Goal: Task Accomplishment & Management: Use online tool/utility

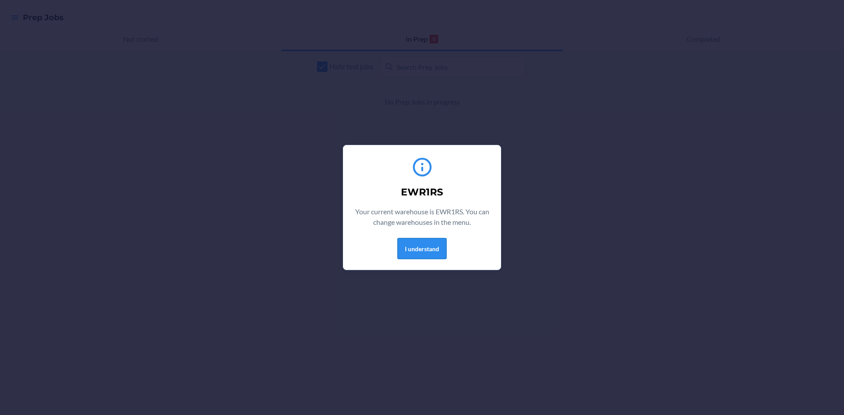
click at [440, 243] on button "I understand" at bounding box center [421, 248] width 49 height 21
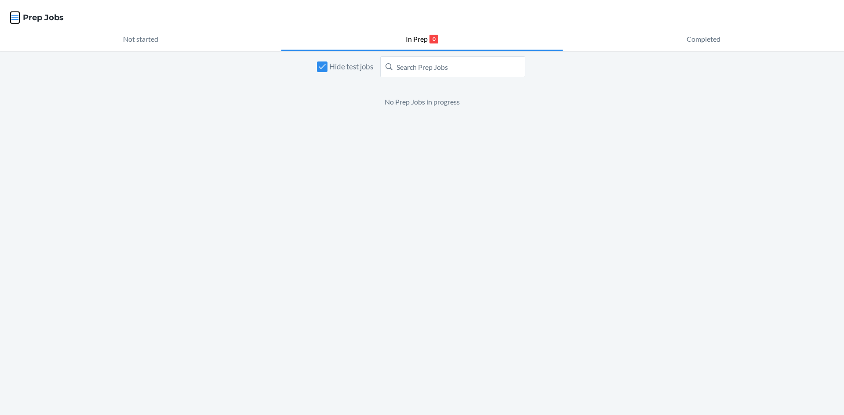
click at [18, 15] on icon "button" at bounding box center [15, 17] width 9 height 9
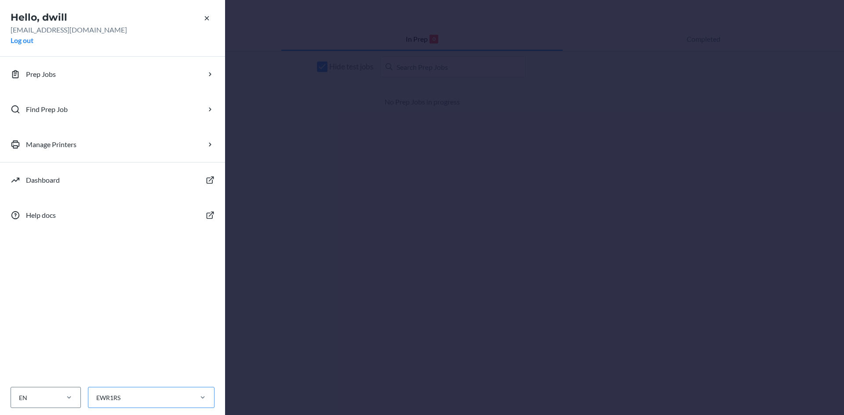
click at [149, 398] on div "EWR1RS" at bounding box center [139, 398] width 103 height 15
click at [96, 398] on input "EWR1RS" at bounding box center [95, 397] width 1 height 9
click at [142, 360] on div "EWR1CD" at bounding box center [154, 363] width 118 height 18
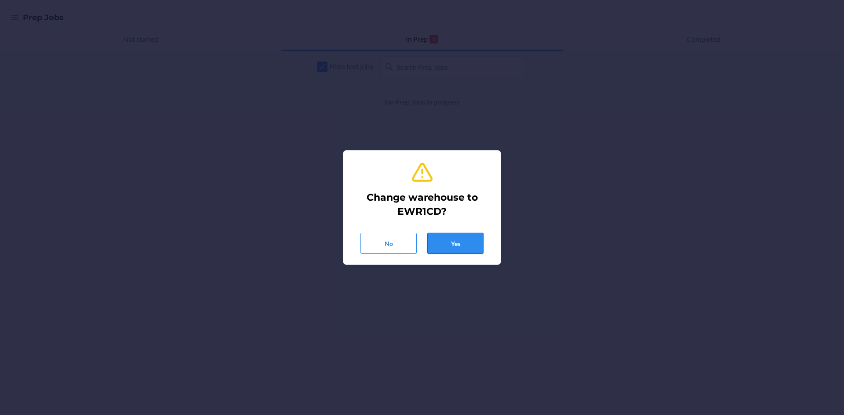
click at [457, 250] on button "Yes" at bounding box center [455, 243] width 56 height 21
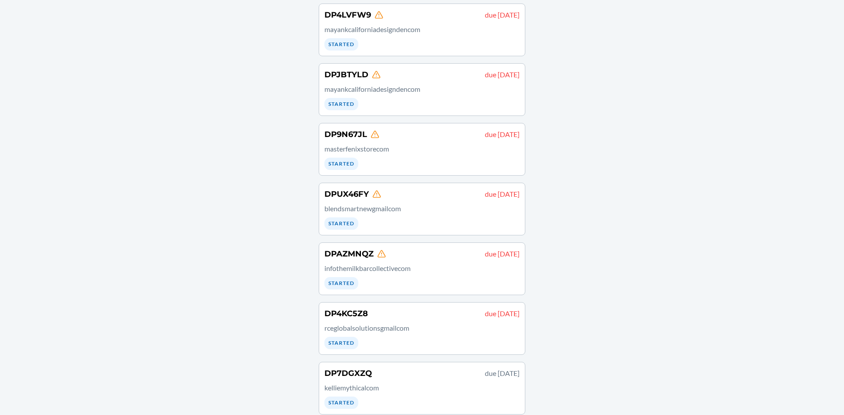
scroll to position [270, 0]
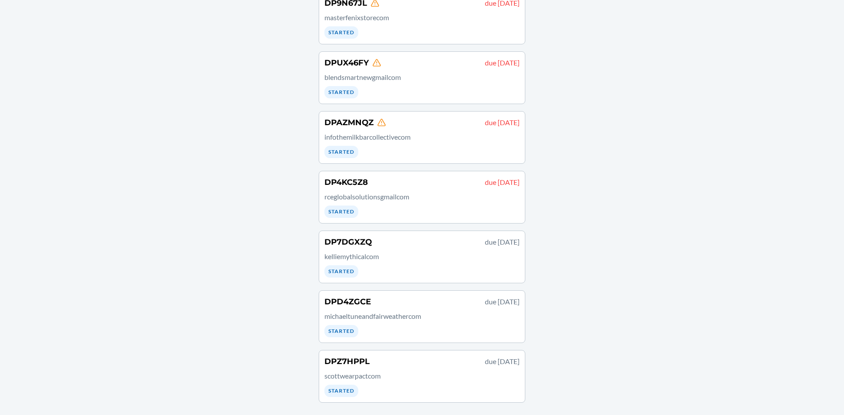
click at [391, 326] on div "DPD4ZGCE due [DATE] michaeltuneandfairweathercom Started" at bounding box center [421, 316] width 195 height 41
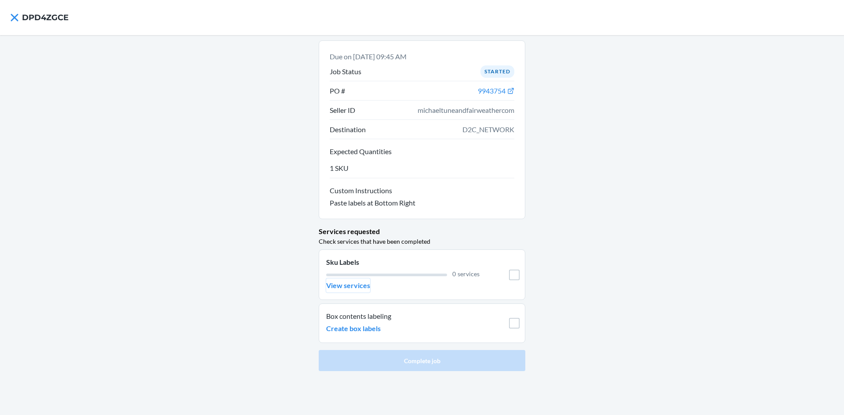
click at [343, 287] on p "View services" at bounding box center [348, 285] width 44 height 11
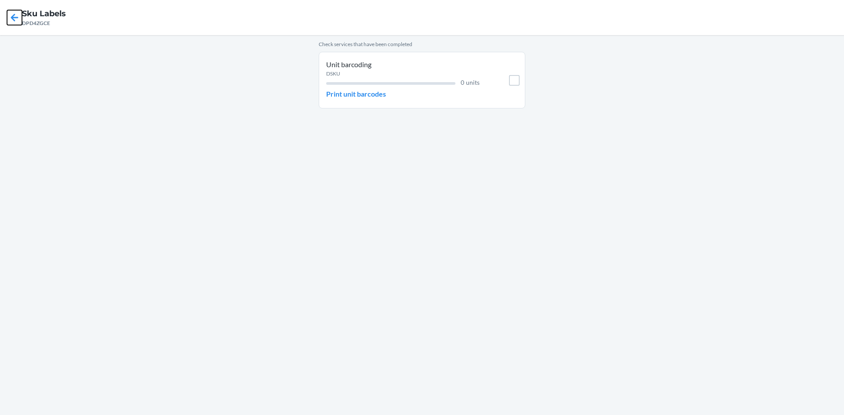
click at [12, 22] on icon at bounding box center [14, 17] width 15 height 15
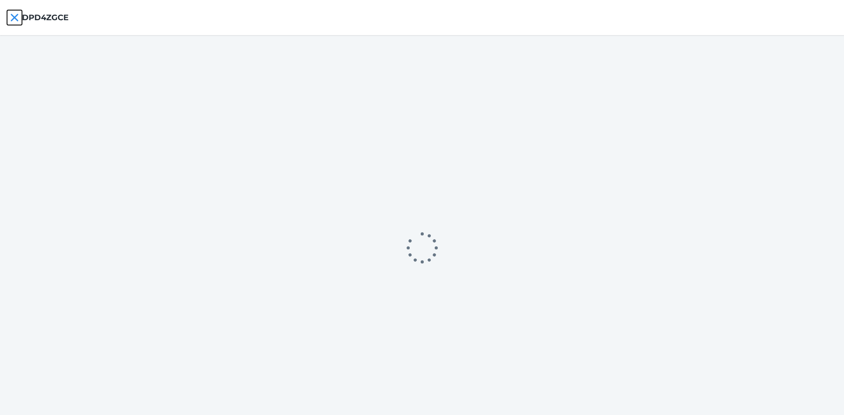
click at [12, 22] on icon at bounding box center [14, 17] width 15 height 15
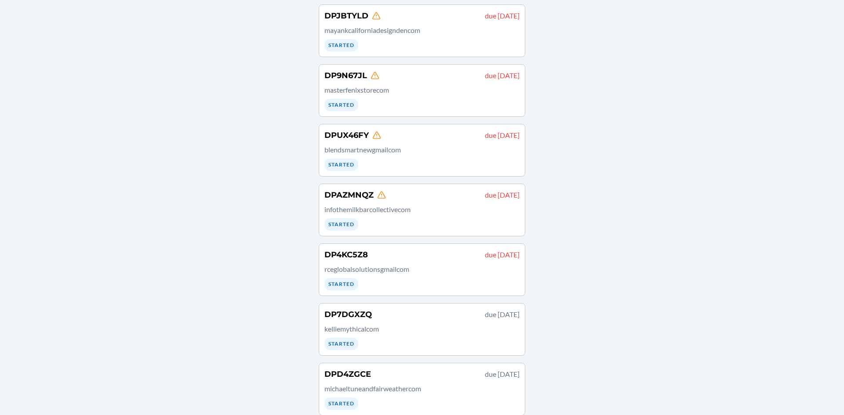
scroll to position [270, 0]
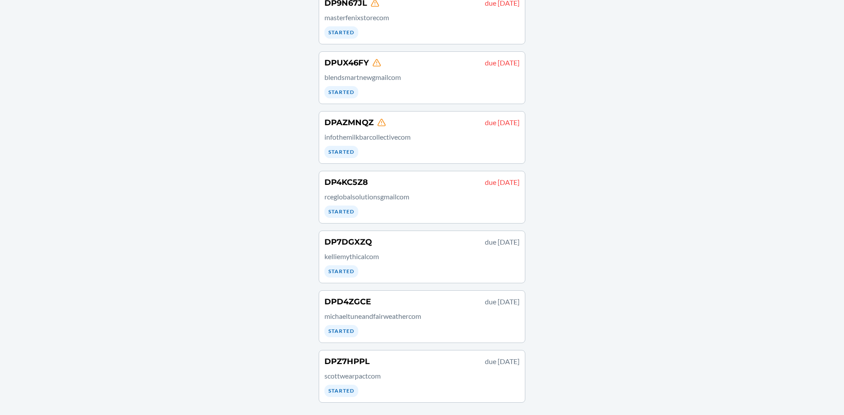
click at [392, 261] on p "kelliemythicalcom" at bounding box center [421, 256] width 195 height 11
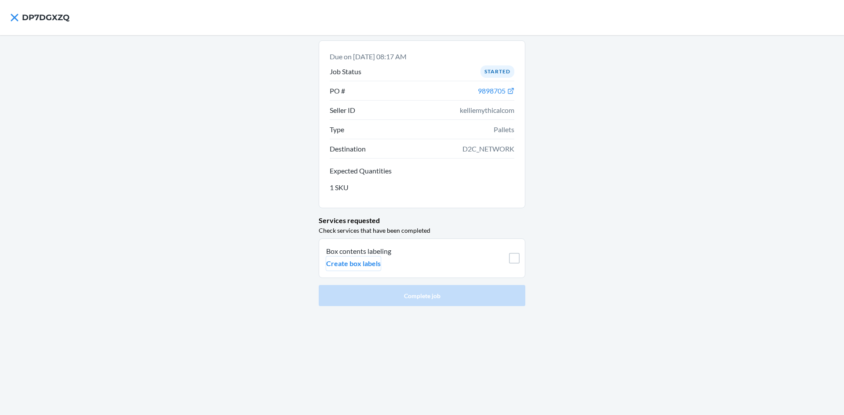
click at [345, 268] on p "Create box labels" at bounding box center [353, 263] width 54 height 11
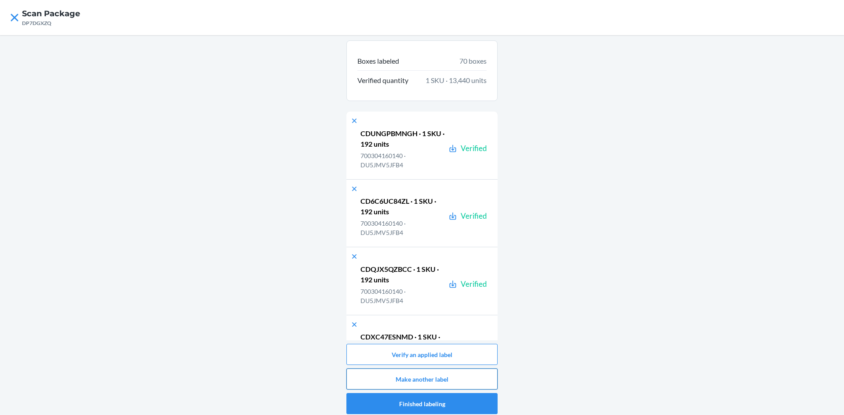
click at [432, 380] on button "Make another label" at bounding box center [421, 379] width 151 height 21
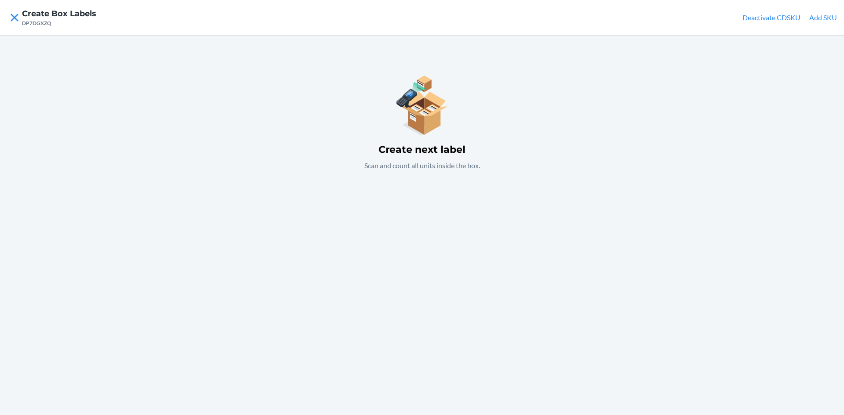
click at [464, 168] on p "Scan and count all units inside the box." at bounding box center [422, 165] width 116 height 11
drag, startPoint x: 816, startPoint y: 10, endPoint x: 816, endPoint y: 16, distance: 5.7
click at [816, 15] on nav "Create Box Labels DP7DGXZQ Deactivate CDSKU Add SKU" at bounding box center [422, 17] width 844 height 35
click at [816, 16] on button "Add SKU" at bounding box center [823, 17] width 28 height 11
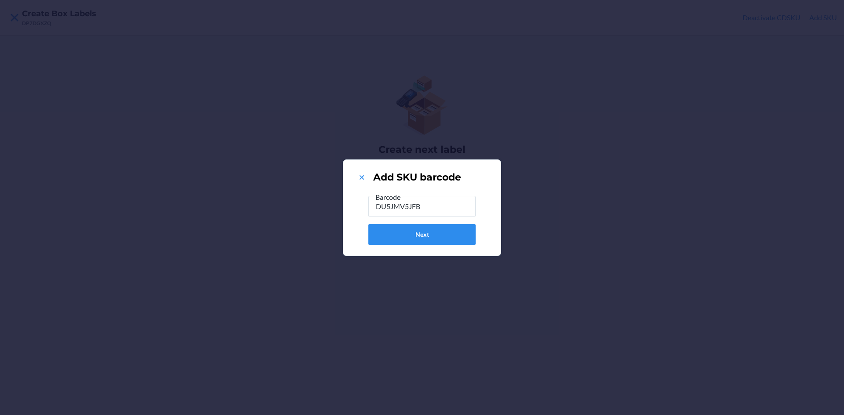
type input "DU5JMV5JFB4"
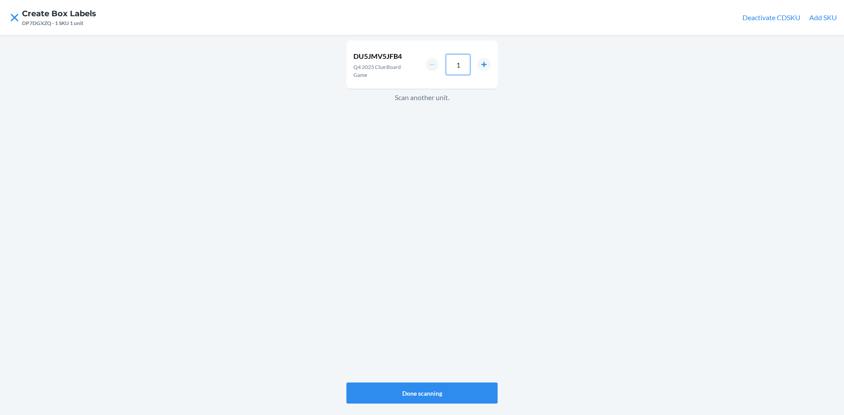
click at [465, 67] on input "1" at bounding box center [458, 64] width 25 height 21
type input "56"
click at [443, 398] on button "Done scanning" at bounding box center [421, 393] width 151 height 21
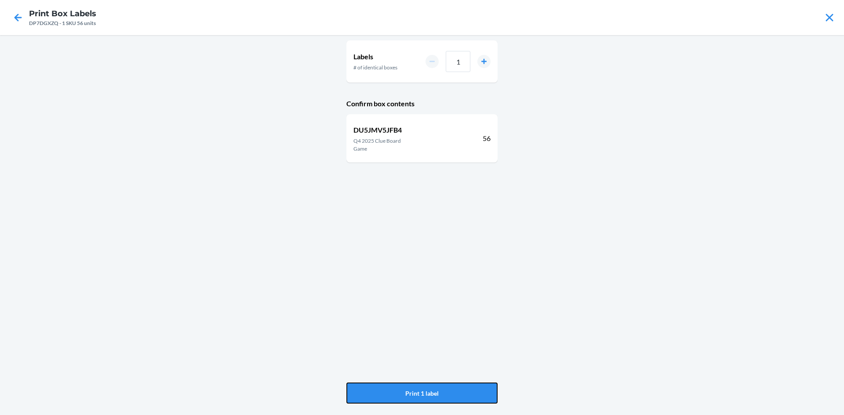
click at [443, 398] on button "Print 1 label" at bounding box center [421, 393] width 151 height 21
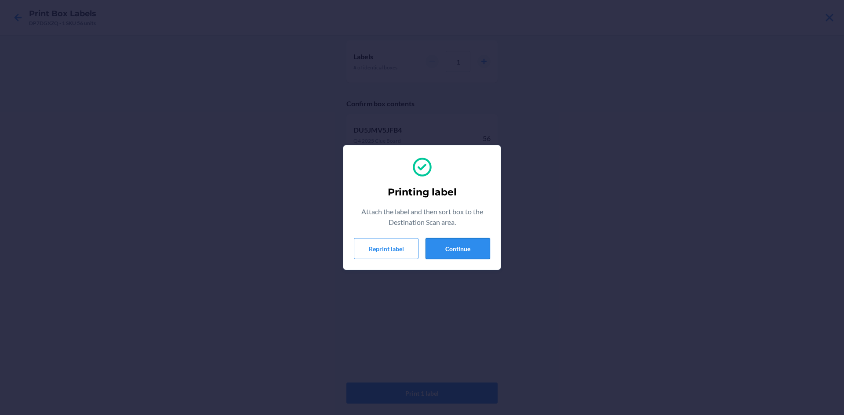
click at [471, 247] on button "Continue" at bounding box center [457, 248] width 65 height 21
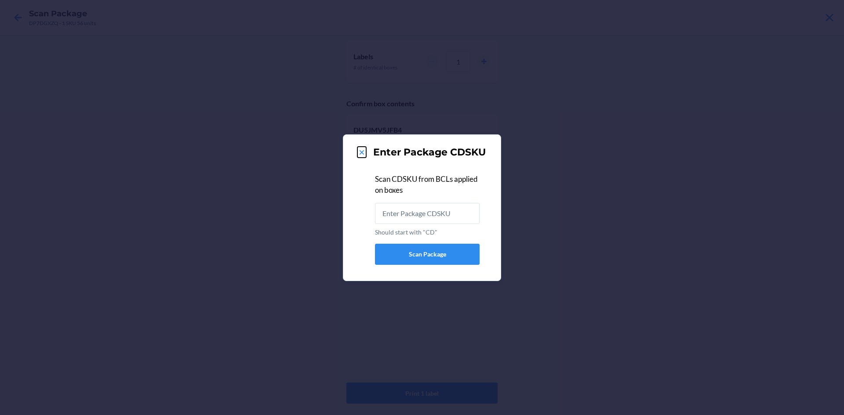
click at [361, 156] on icon at bounding box center [361, 152] width 9 height 9
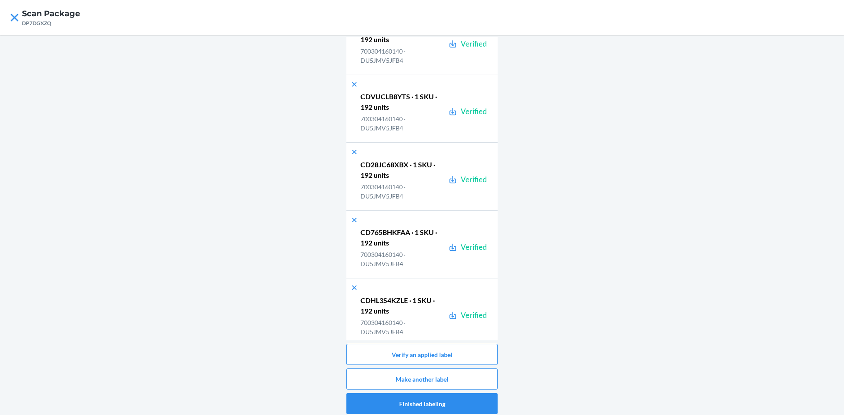
scroll to position [4595, 0]
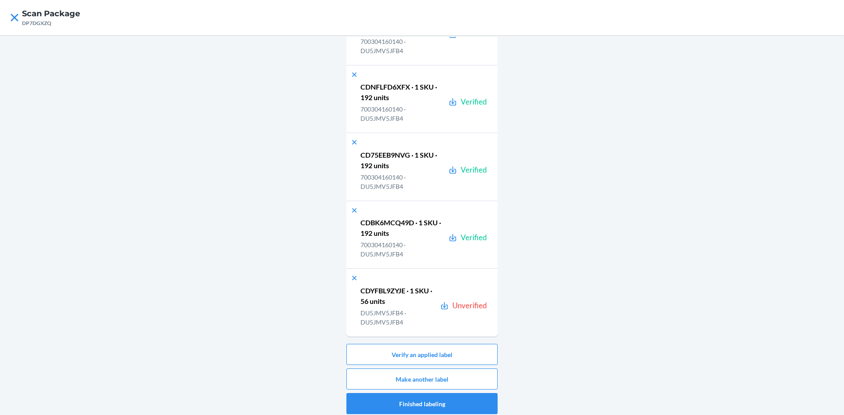
click at [386, 290] on p "CDYFBL9ZYJE · 1 SKU · 56 units" at bounding box center [398, 296] width 76 height 21
copy p "CDYFBL9ZYJE"
click at [433, 356] on button "Verify an applied label" at bounding box center [421, 354] width 151 height 21
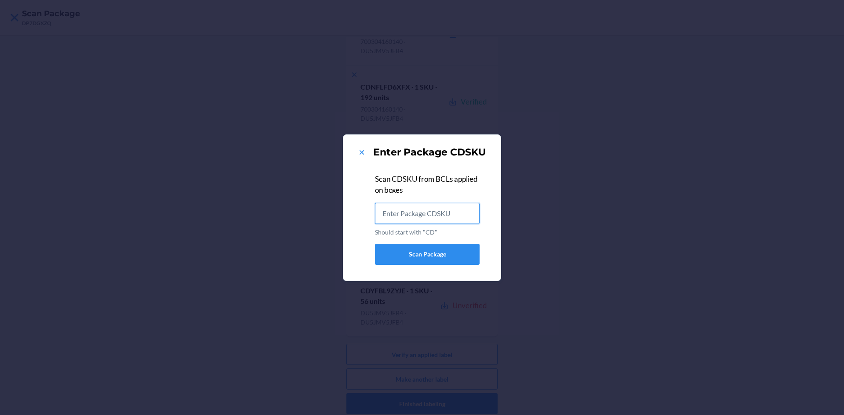
drag, startPoint x: 435, startPoint y: 228, endPoint x: 423, endPoint y: 209, distance: 22.7
click at [423, 209] on input "Should start with "CD"" at bounding box center [427, 213] width 105 height 21
paste input "CDYFBL9ZYJE"
type input "CDYFBL9ZYJE"
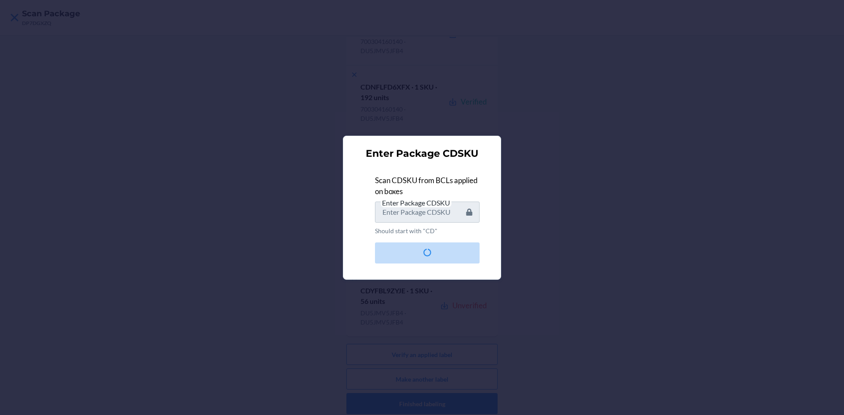
scroll to position [0, 0]
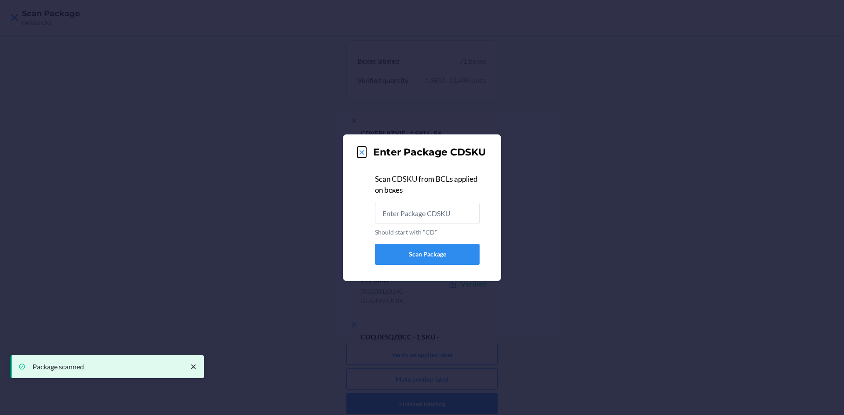
click at [364, 155] on icon at bounding box center [361, 152] width 9 height 9
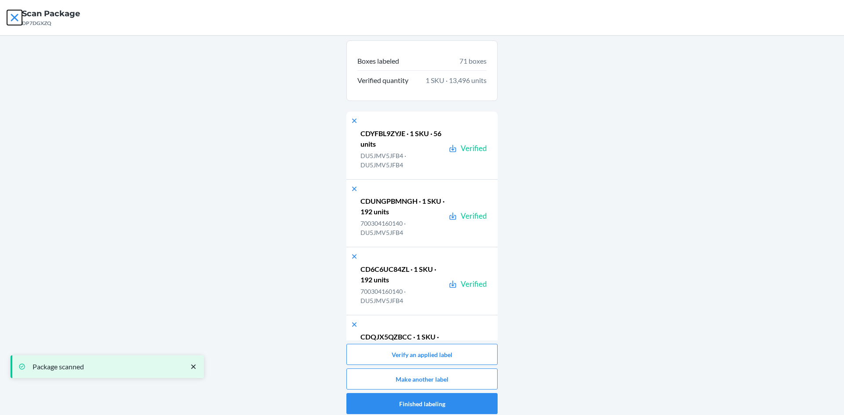
click at [17, 11] on icon at bounding box center [14, 17] width 15 height 15
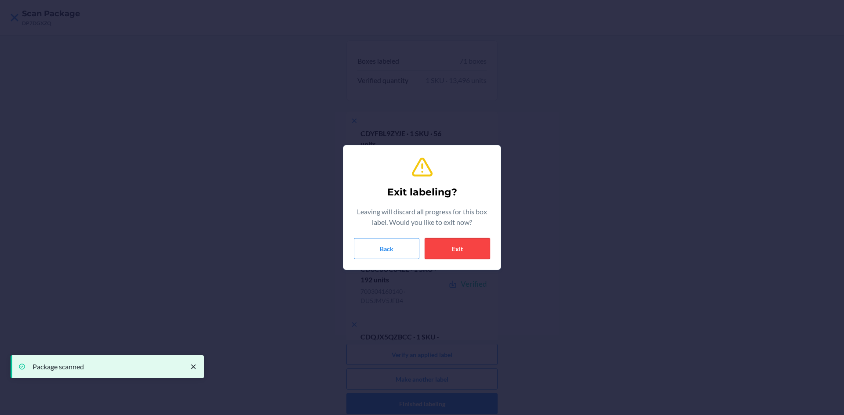
click at [461, 255] on button "Exit" at bounding box center [456, 248] width 65 height 21
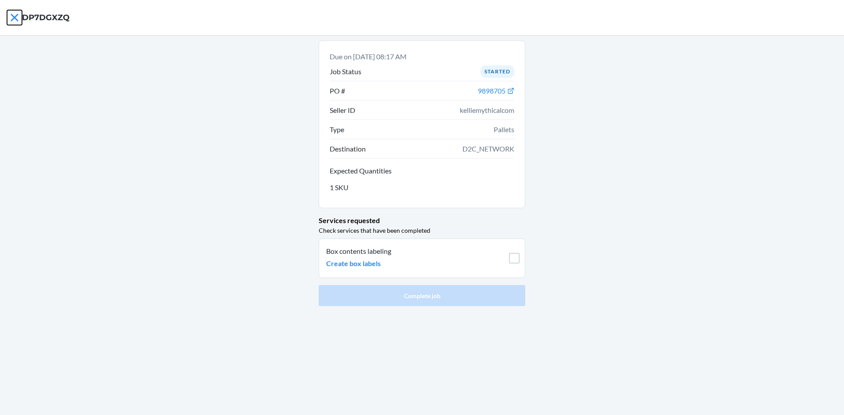
click at [16, 14] on icon at bounding box center [14, 17] width 15 height 15
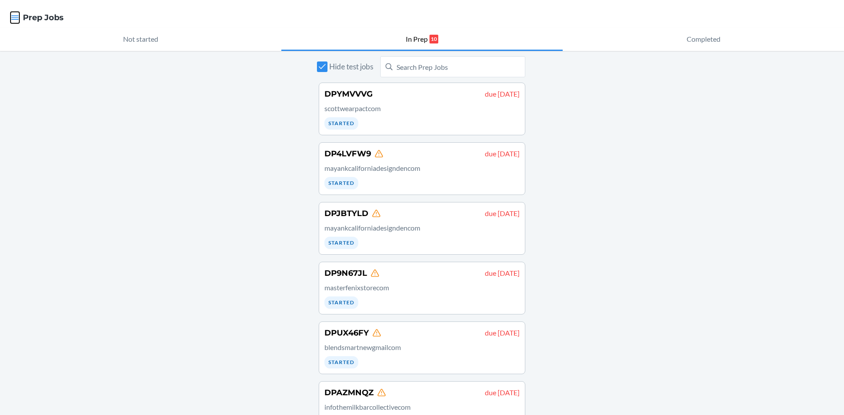
click at [17, 18] on icon "button" at bounding box center [14, 17] width 7 height 4
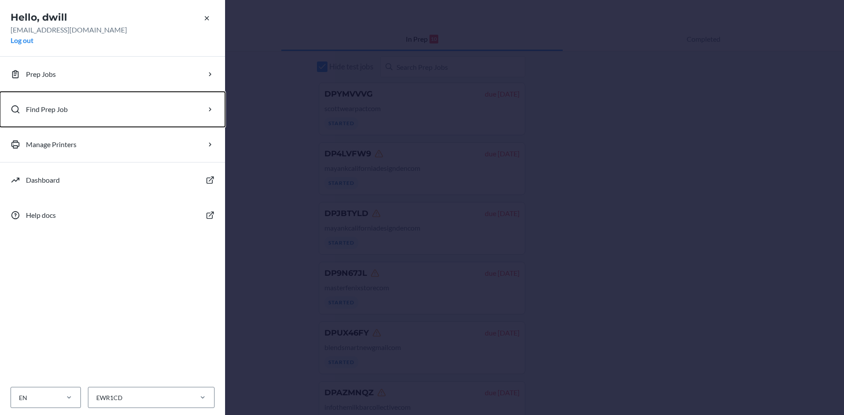
click at [37, 117] on button "Find Prep Job" at bounding box center [112, 109] width 225 height 35
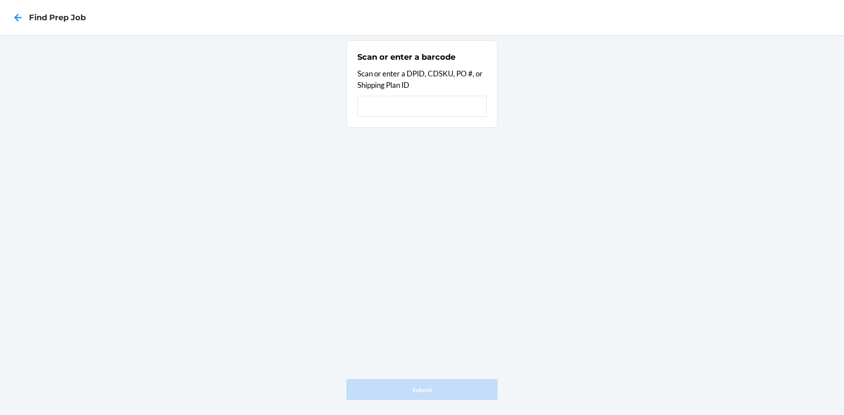
click at [370, 117] on div "Scan or enter a barcode Scan or enter a DPID, CDSKU, PO #, or Shipping Plan ID" at bounding box center [421, 84] width 129 height 71
click at [369, 105] on input "text" at bounding box center [421, 106] width 129 height 21
click at [15, 18] on icon at bounding box center [18, 17] width 7 height 7
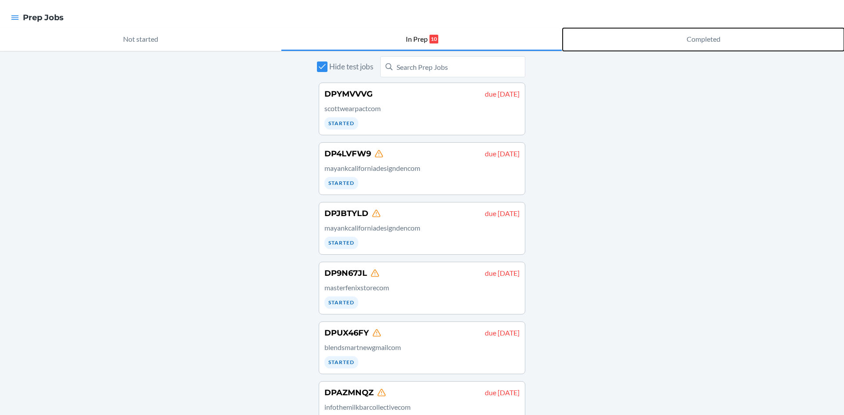
click at [698, 40] on p "Completed" at bounding box center [703, 39] width 34 height 11
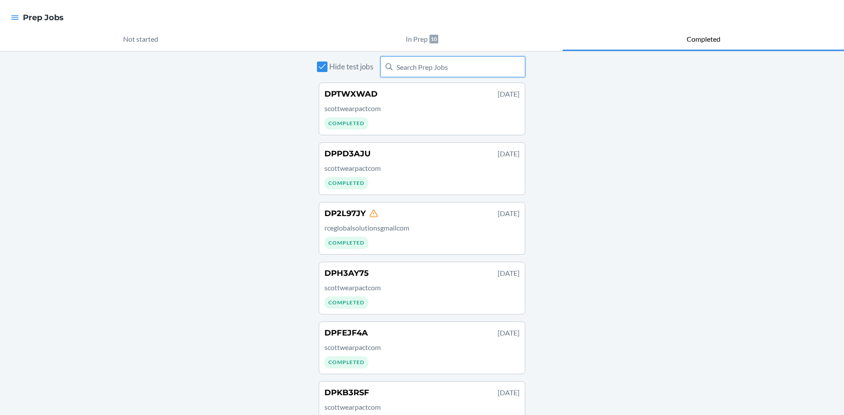
click at [429, 69] on input "text" at bounding box center [452, 66] width 145 height 21
type input "i"
type input "pupg"
click at [411, 115] on div "DPLESWNK [DATE] infopupgradecom Completed" at bounding box center [421, 108] width 195 height 41
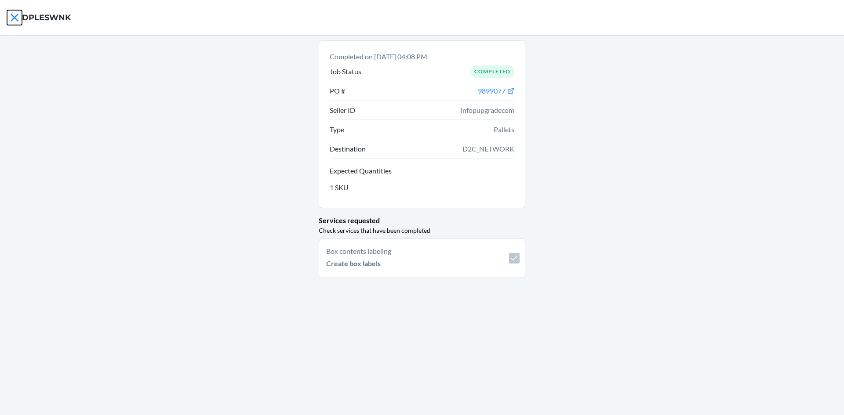
click at [16, 21] on icon at bounding box center [14, 17] width 15 height 15
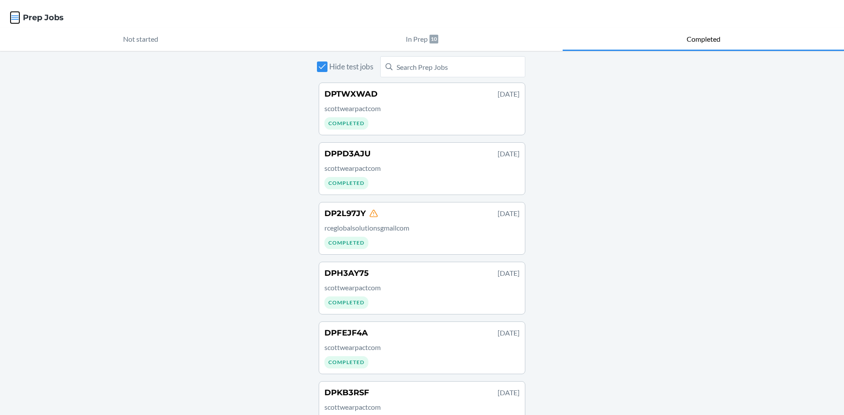
click at [12, 21] on icon "button" at bounding box center [15, 17] width 9 height 9
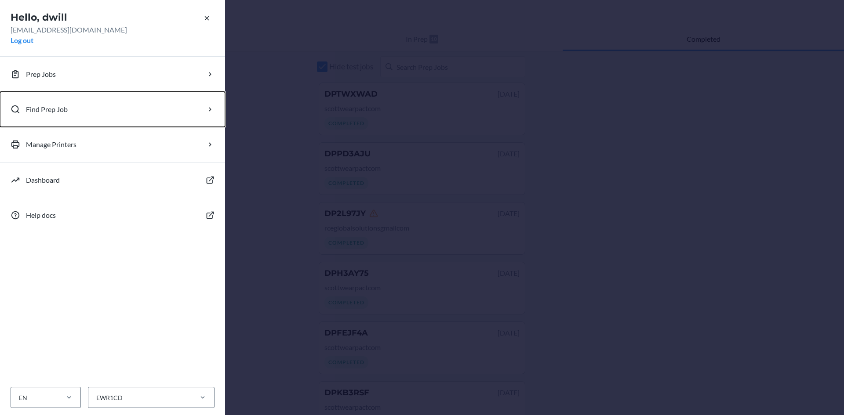
click at [54, 103] on button "Find Prep Job" at bounding box center [112, 109] width 225 height 35
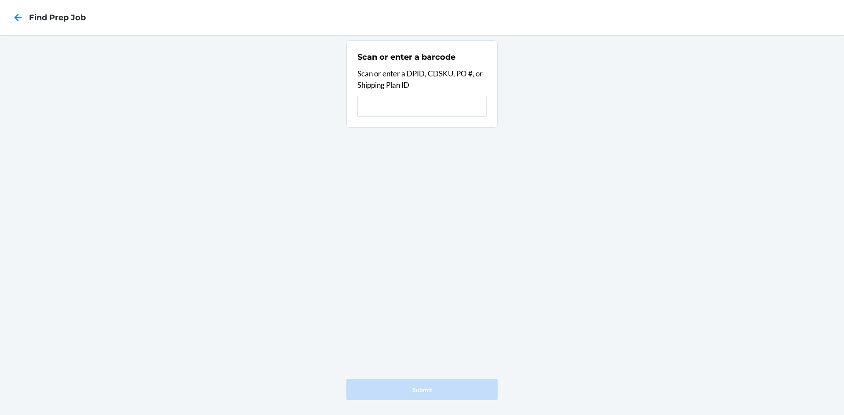
click at [410, 108] on input "text" at bounding box center [421, 106] width 129 height 21
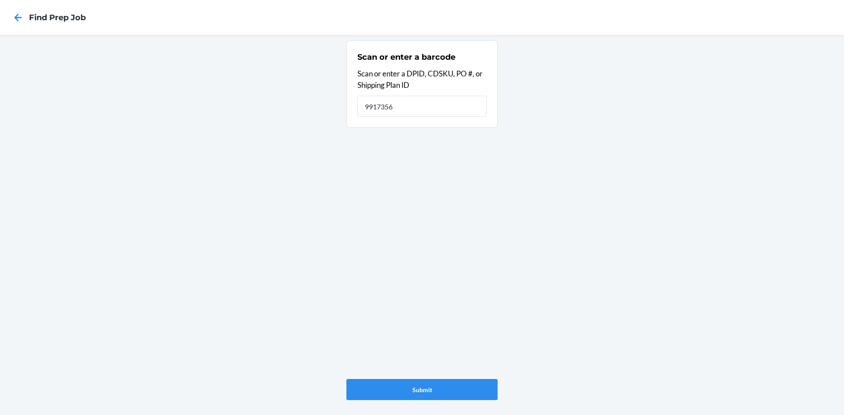
type input "9917356"
click at [395, 106] on input "9917356" at bounding box center [421, 106] width 129 height 21
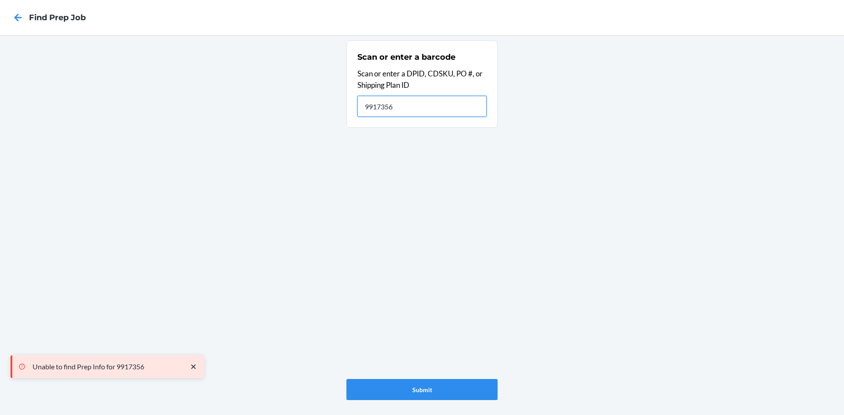
drag, startPoint x: 406, startPoint y: 108, endPoint x: 358, endPoint y: 109, distance: 47.9
click at [358, 109] on input "9917356" at bounding box center [421, 106] width 129 height 21
click at [14, 21] on icon at bounding box center [18, 17] width 15 height 15
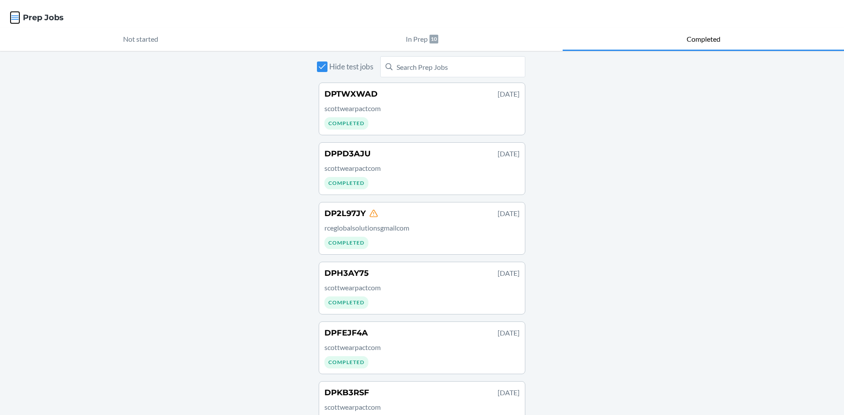
click at [13, 20] on icon "button" at bounding box center [14, 17] width 7 height 4
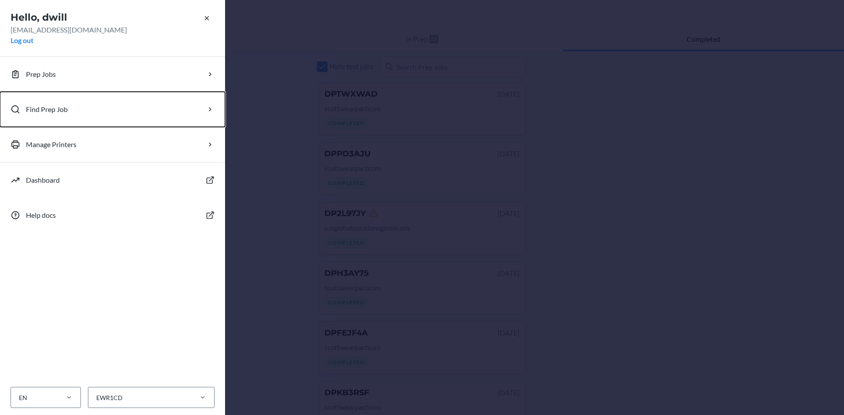
click at [50, 118] on button "Find Prep Job" at bounding box center [112, 109] width 225 height 35
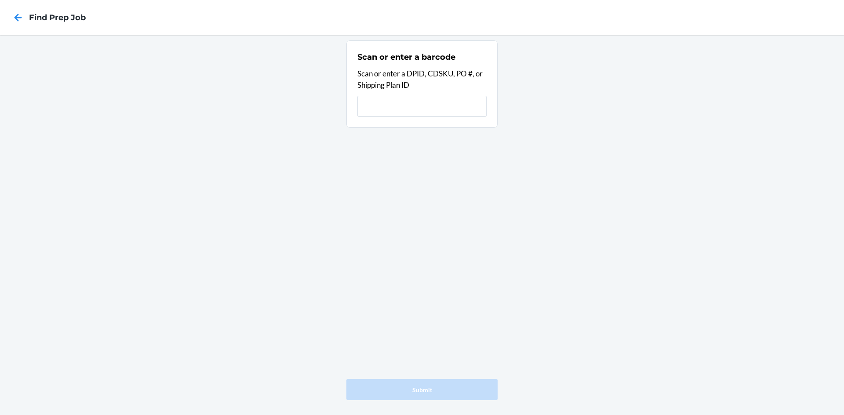
click at [403, 109] on input "text" at bounding box center [421, 106] width 129 height 21
type input "CDTUXUAJQGT"
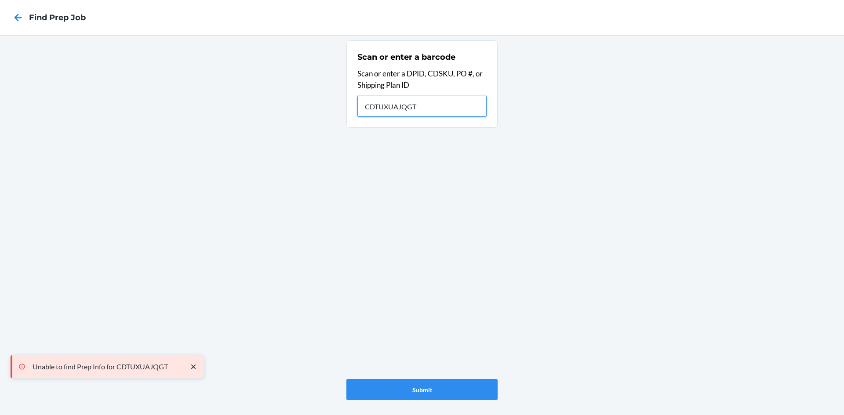
click at [427, 107] on input "CDTUXUAJQGT" at bounding box center [421, 106] width 129 height 21
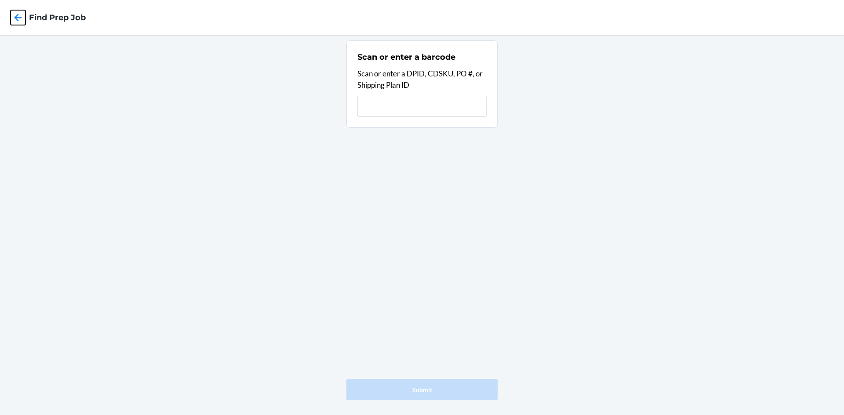
click at [21, 13] on icon at bounding box center [18, 17] width 15 height 15
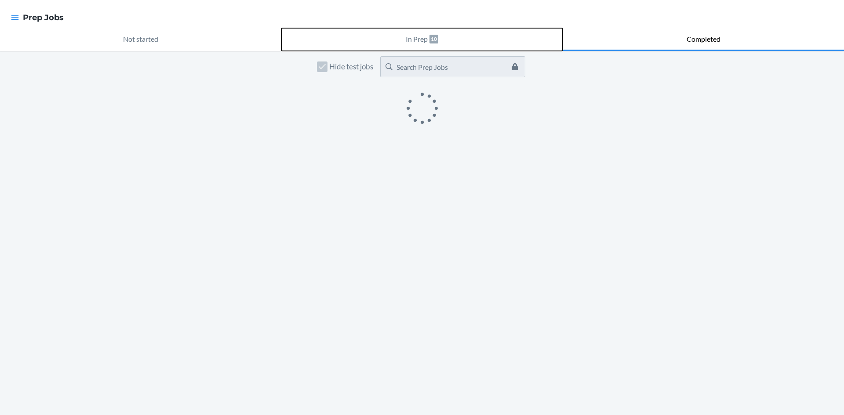
click at [441, 43] on button "In Prep 10" at bounding box center [421, 39] width 281 height 23
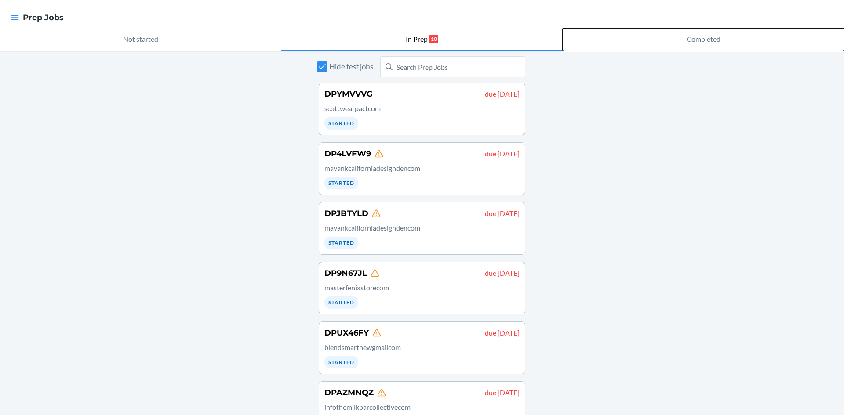
click at [674, 41] on button "Completed" at bounding box center [702, 39] width 281 height 23
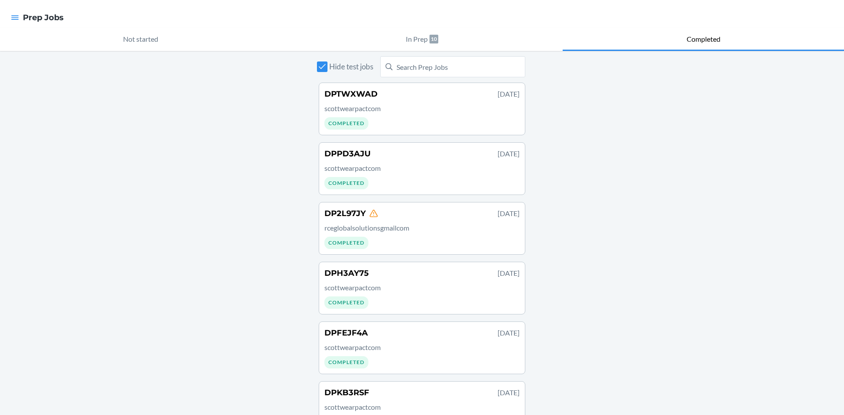
drag, startPoint x: 25, startPoint y: 18, endPoint x: 19, endPoint y: 17, distance: 6.6
click at [25, 18] on h4 "Prep Jobs" at bounding box center [43, 17] width 41 height 11
click at [14, 17] on icon "button" at bounding box center [15, 17] width 9 height 9
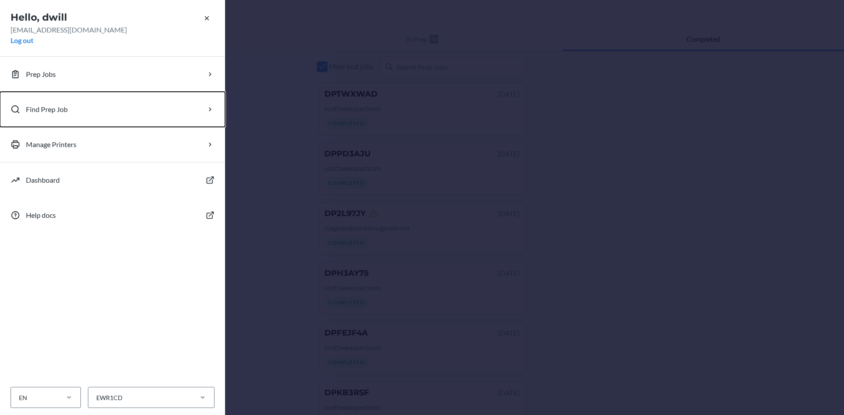
click at [29, 109] on p "Find Prep Job" at bounding box center [47, 109] width 42 height 11
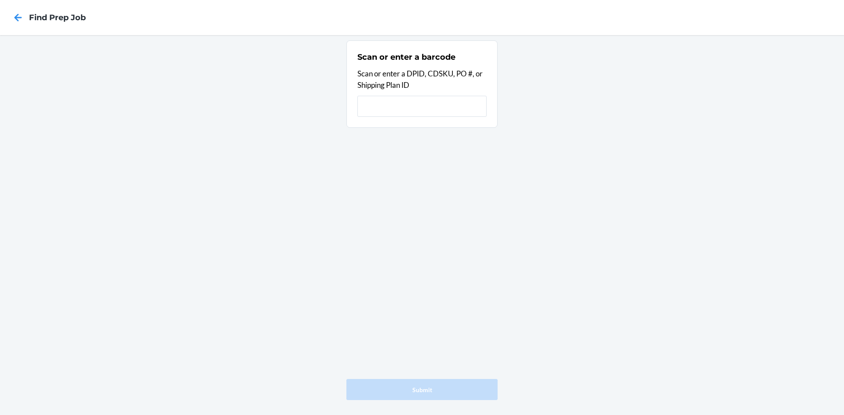
click at [382, 116] on div "Scan or enter a barcode Scan or enter a DPID, CDSKU, PO #, or Shipping Plan ID" at bounding box center [421, 84] width 129 height 71
click at [381, 113] on input "text" at bounding box center [421, 106] width 129 height 21
paste input "CD8HSQJ274S"
type input "CD8HSQJ274S"
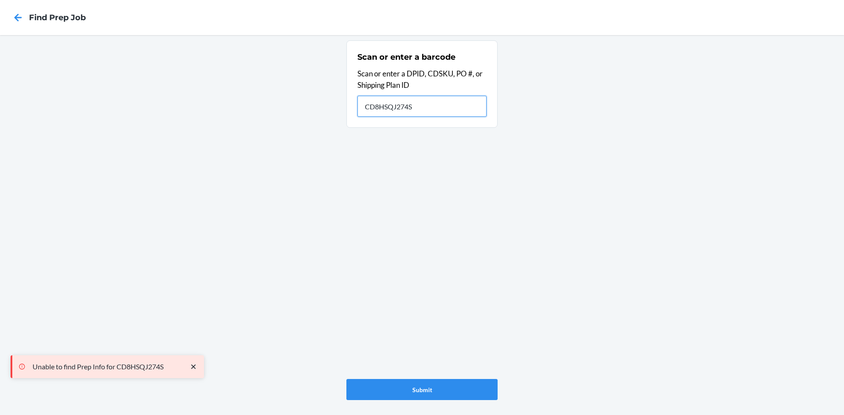
drag, startPoint x: 425, startPoint y: 104, endPoint x: 111, endPoint y: 106, distance: 314.6
click at [111, 106] on div "Scan or enter a barcode Scan or enter a DPID, CDSKU, PO #, or Shipping Plan ID …" at bounding box center [422, 225] width 844 height 380
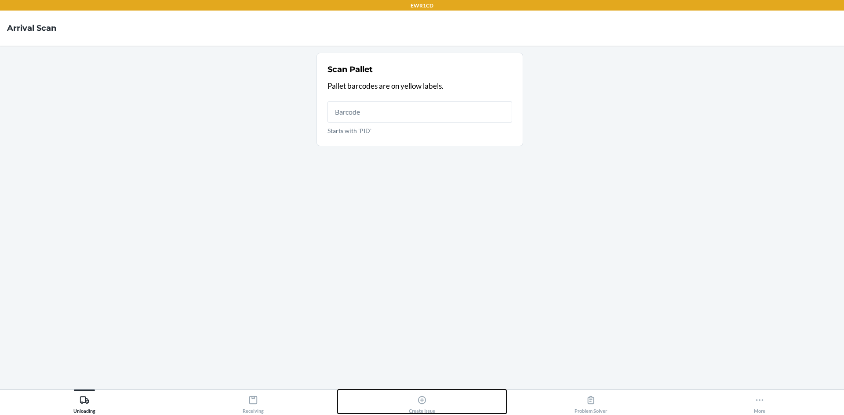
click at [416, 397] on div "Create Issue" at bounding box center [422, 403] width 26 height 22
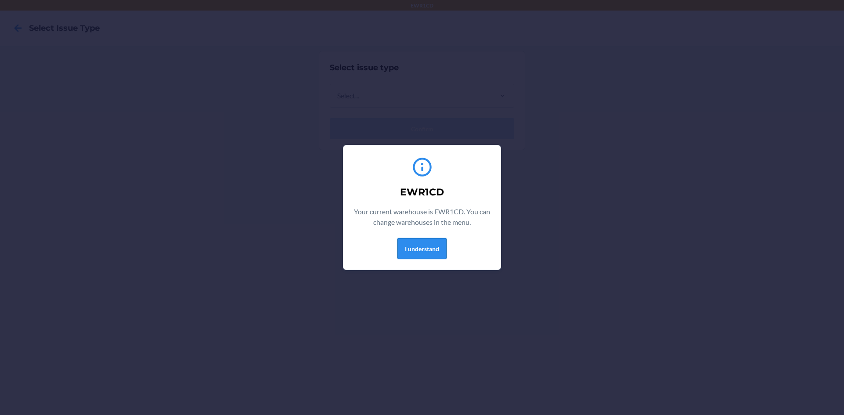
click at [417, 243] on button "I understand" at bounding box center [421, 248] width 49 height 21
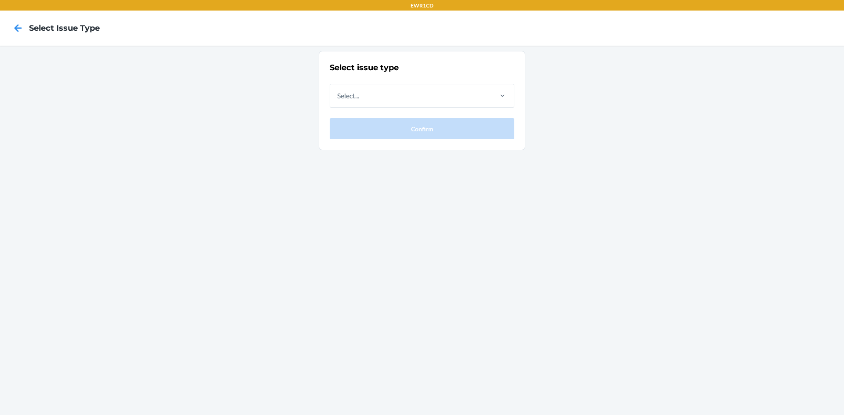
click at [10, 29] on div at bounding box center [18, 28] width 22 height 22
click at [15, 26] on icon at bounding box center [18, 28] width 15 height 15
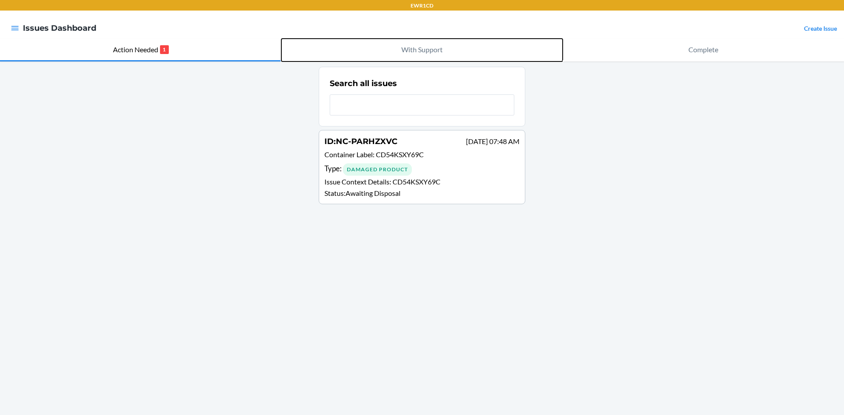
click at [401, 51] on p "With Support" at bounding box center [421, 49] width 41 height 11
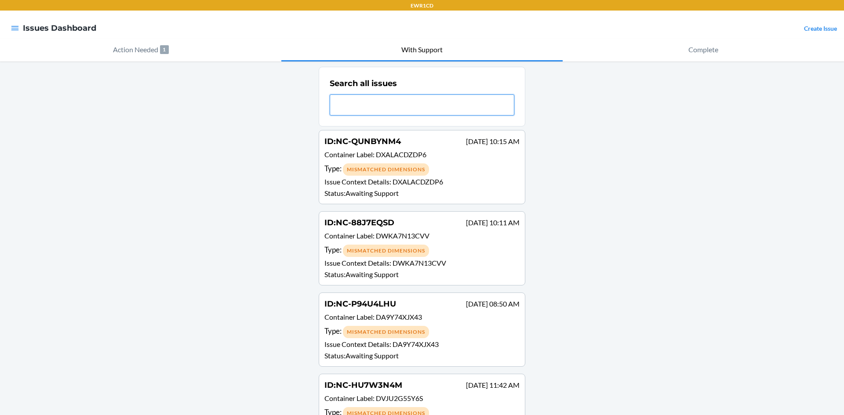
click at [399, 103] on input "text" at bounding box center [422, 104] width 185 height 21
paste input "NC-EWV98RKL"
type input "NC-EWV98RKL"
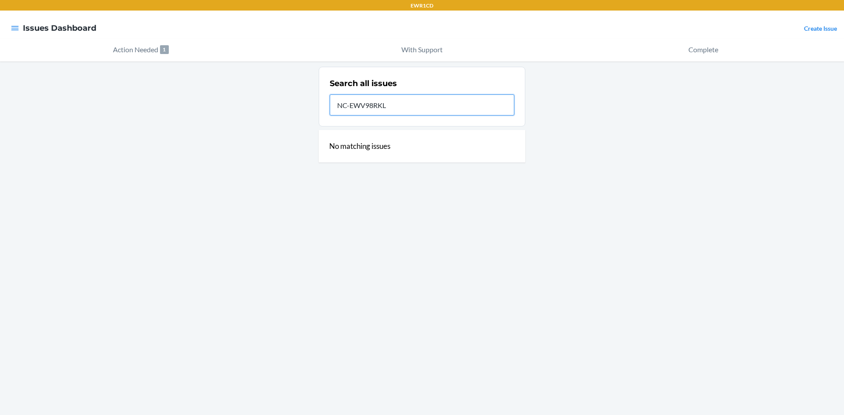
drag, startPoint x: 389, startPoint y: 106, endPoint x: 323, endPoint y: 100, distance: 65.8
click at [323, 100] on section "Search all issues NC-EWV98RKL" at bounding box center [422, 97] width 207 height 60
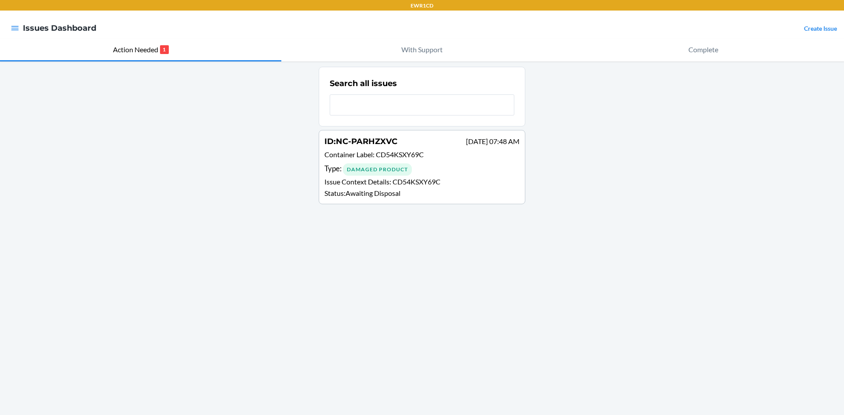
click at [827, 29] on link "Create Issue" at bounding box center [820, 28] width 33 height 7
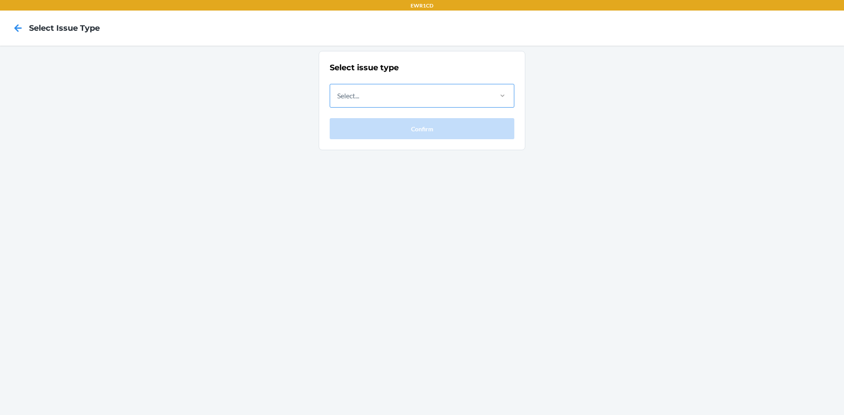
click at [492, 97] on div at bounding box center [502, 95] width 23 height 9
click at [338, 97] on input "Select..." at bounding box center [337, 96] width 1 height 11
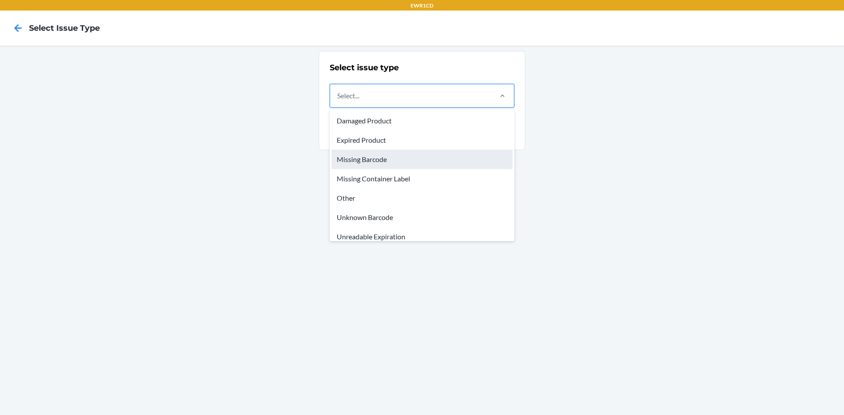
click at [383, 161] on div "Missing Barcode" at bounding box center [421, 159] width 181 height 19
click at [338, 101] on input "option Missing Barcode focused, 3 of 8. 8 results available. Use Up and Down to…" at bounding box center [337, 96] width 1 height 11
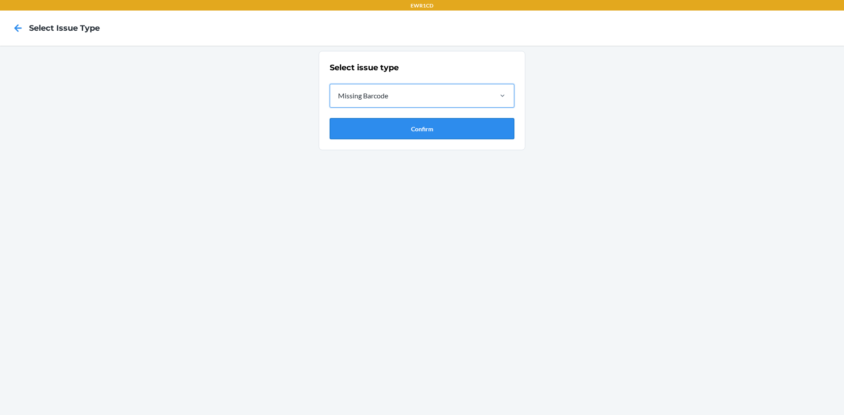
click at [384, 137] on button "Confirm" at bounding box center [422, 128] width 185 height 21
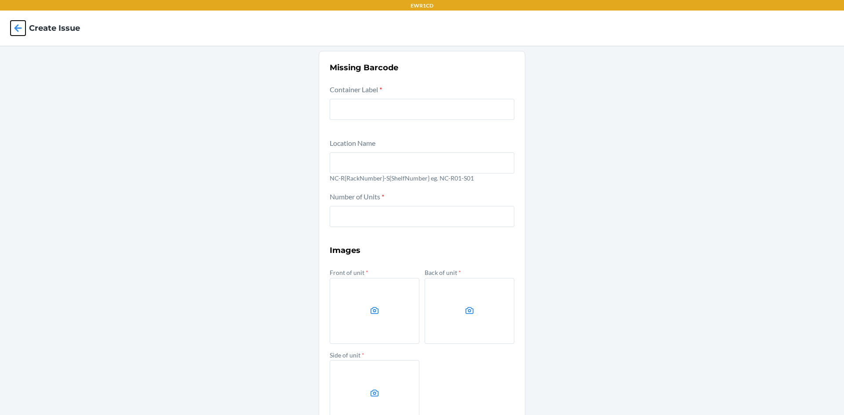
click at [11, 25] on icon at bounding box center [18, 28] width 15 height 15
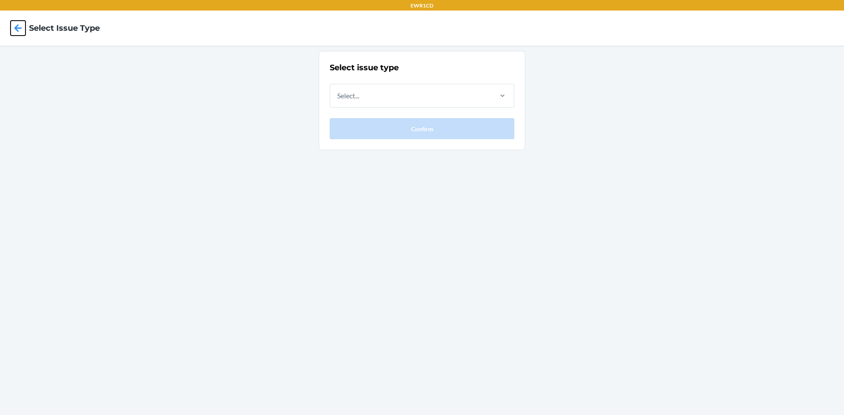
click at [11, 25] on icon at bounding box center [18, 28] width 15 height 15
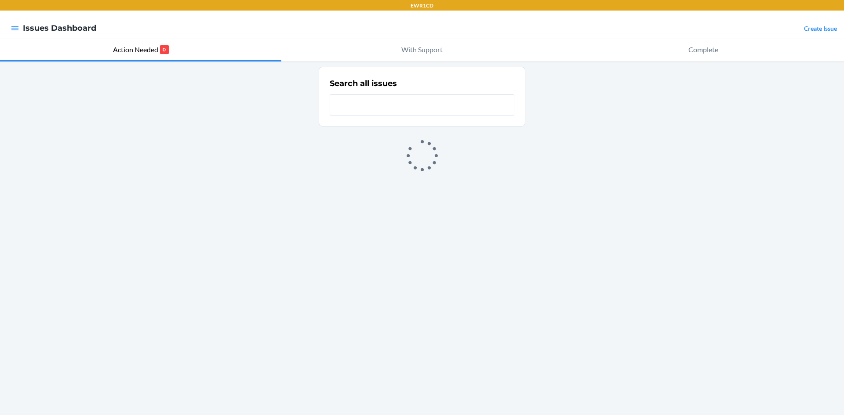
click at [20, 25] on div at bounding box center [15, 28] width 16 height 18
click at [18, 27] on icon "button" at bounding box center [15, 28] width 9 height 9
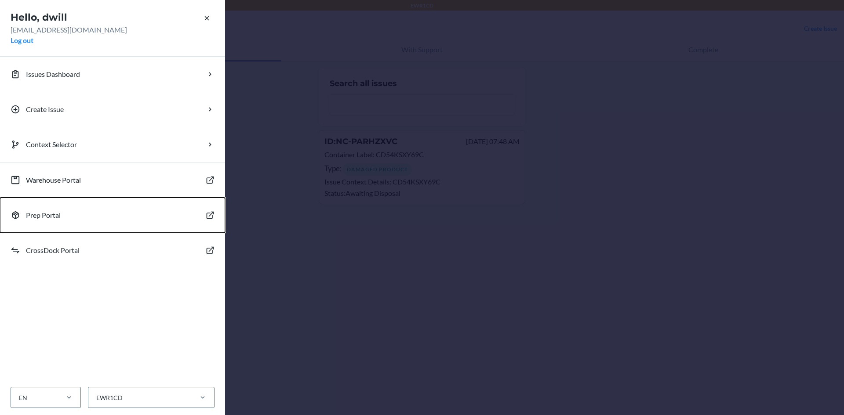
click at [41, 214] on p "Prep Portal" at bounding box center [43, 215] width 35 height 11
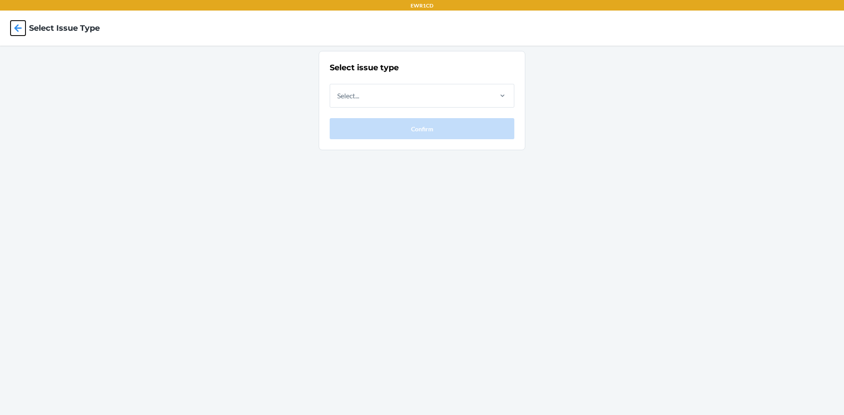
click at [20, 30] on icon at bounding box center [18, 28] width 15 height 15
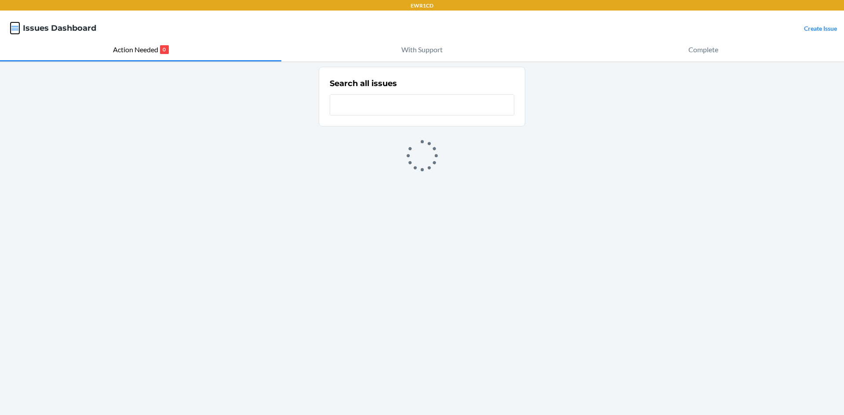
click at [16, 27] on icon "button" at bounding box center [15, 28] width 9 height 9
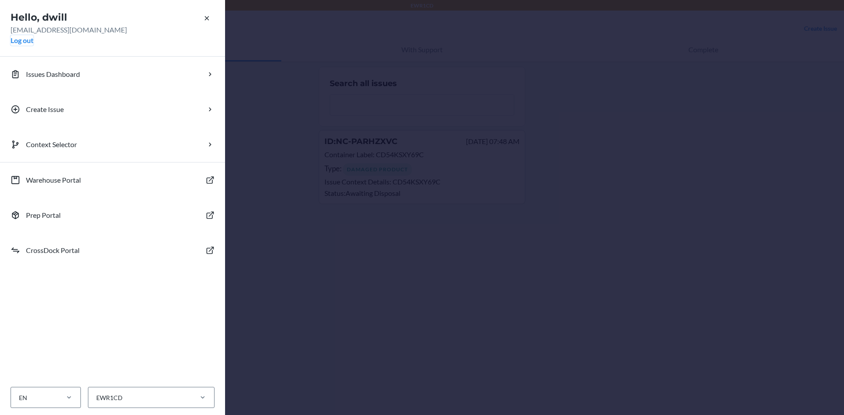
click at [24, 41] on button "Log out" at bounding box center [22, 40] width 23 height 11
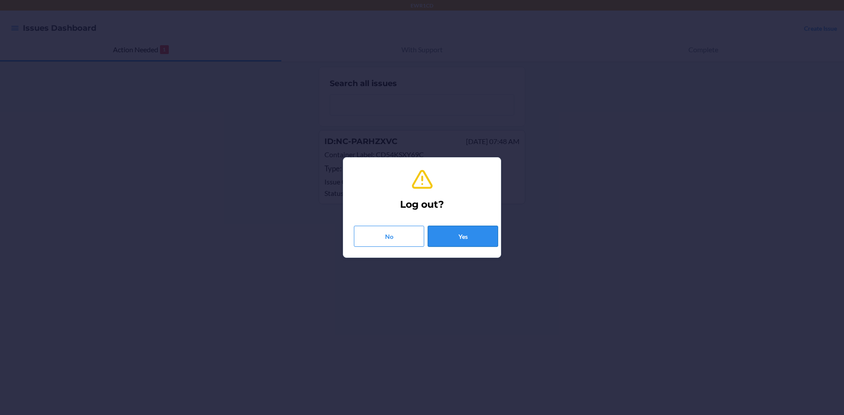
click at [469, 239] on button "Yes" at bounding box center [463, 236] width 70 height 21
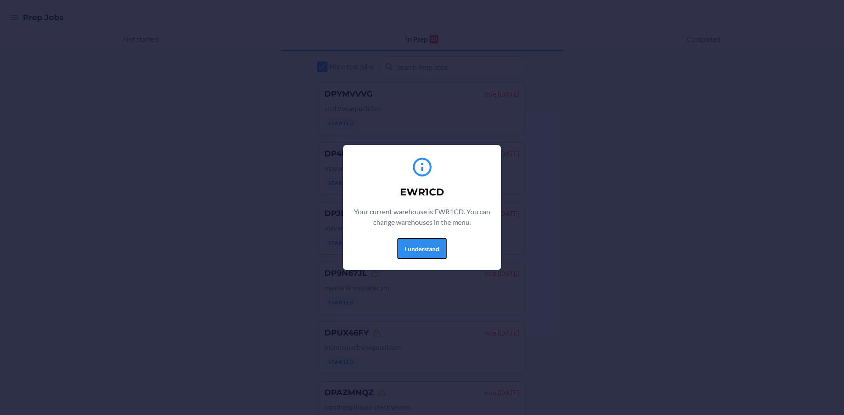
drag, startPoint x: 406, startPoint y: 252, endPoint x: 411, endPoint y: 251, distance: 5.3
click at [408, 252] on button "I understand" at bounding box center [421, 248] width 49 height 21
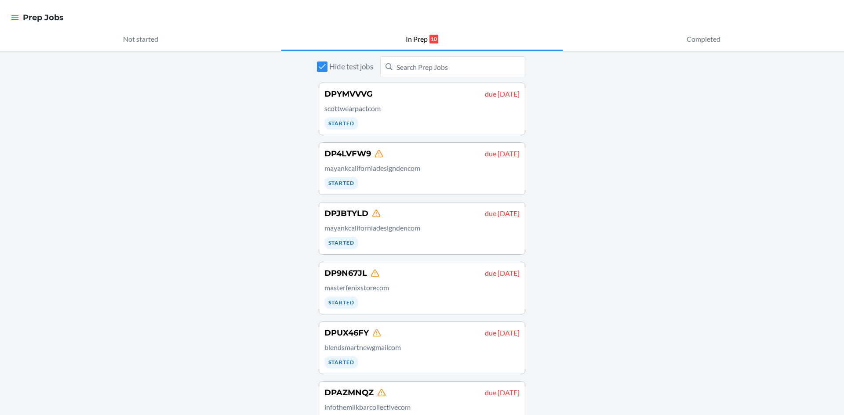
click at [22, 19] on nav "Prep Jobs" at bounding box center [422, 17] width 844 height 35
click at [18, 16] on icon "button" at bounding box center [15, 17] width 9 height 9
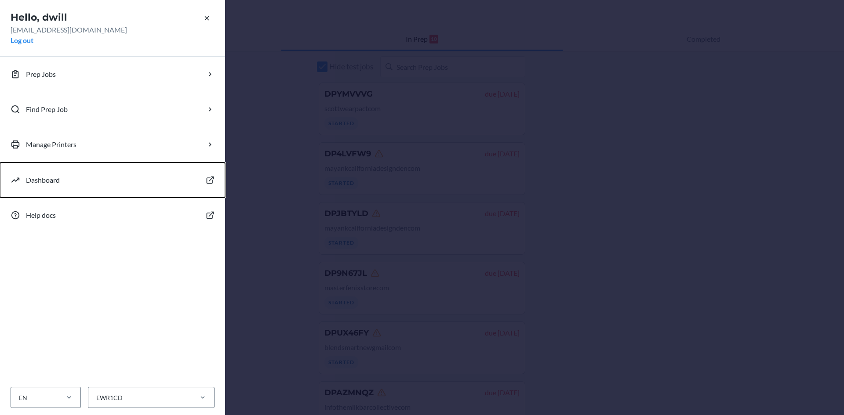
click at [100, 187] on button "Dashboard" at bounding box center [112, 180] width 225 height 35
